Goal: Find contact information: Find contact information

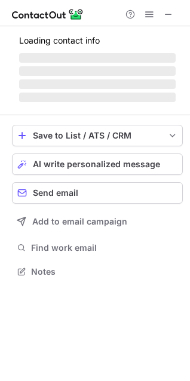
scroll to position [260, 190]
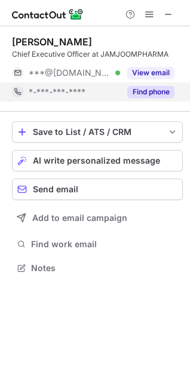
click at [75, 92] on span "*-***-***-****" at bounding box center [57, 92] width 57 height 11
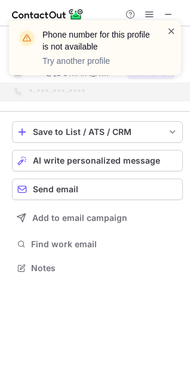
click at [172, 32] on span at bounding box center [172, 31] width 10 height 12
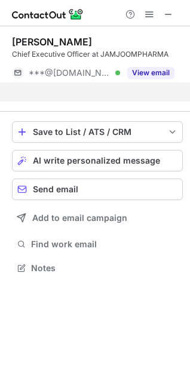
scroll to position [241, 190]
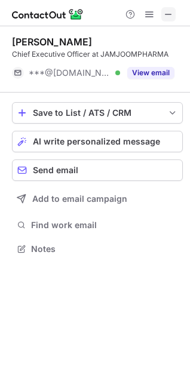
click at [168, 15] on span at bounding box center [169, 15] width 10 height 10
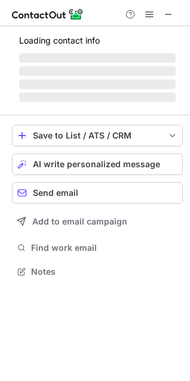
scroll to position [260, 190]
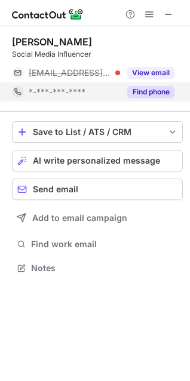
click at [66, 90] on span "*-***-***-****" at bounding box center [57, 92] width 57 height 11
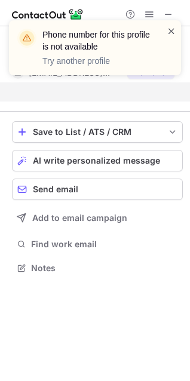
scroll to position [241, 190]
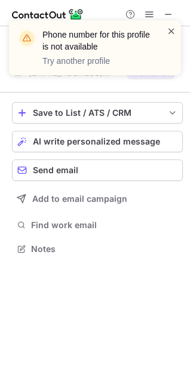
click at [172, 32] on span at bounding box center [172, 31] width 10 height 12
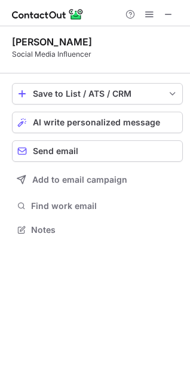
scroll to position [222, 190]
click at [166, 18] on span at bounding box center [169, 15] width 10 height 10
